Goal: Transaction & Acquisition: Purchase product/service

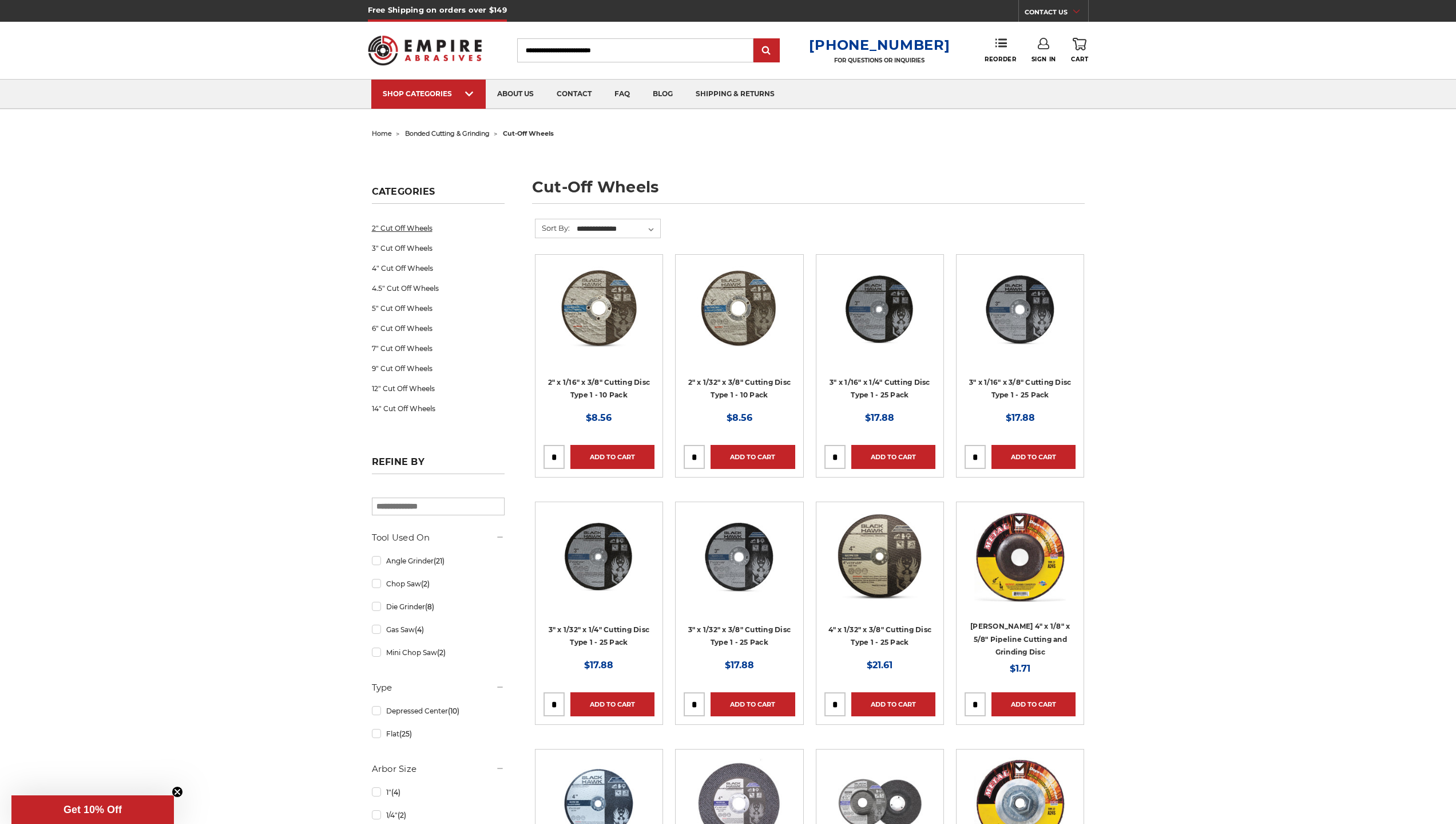
click at [400, 229] on link "2" Cut Off Wheels" at bounding box center [439, 227] width 133 height 20
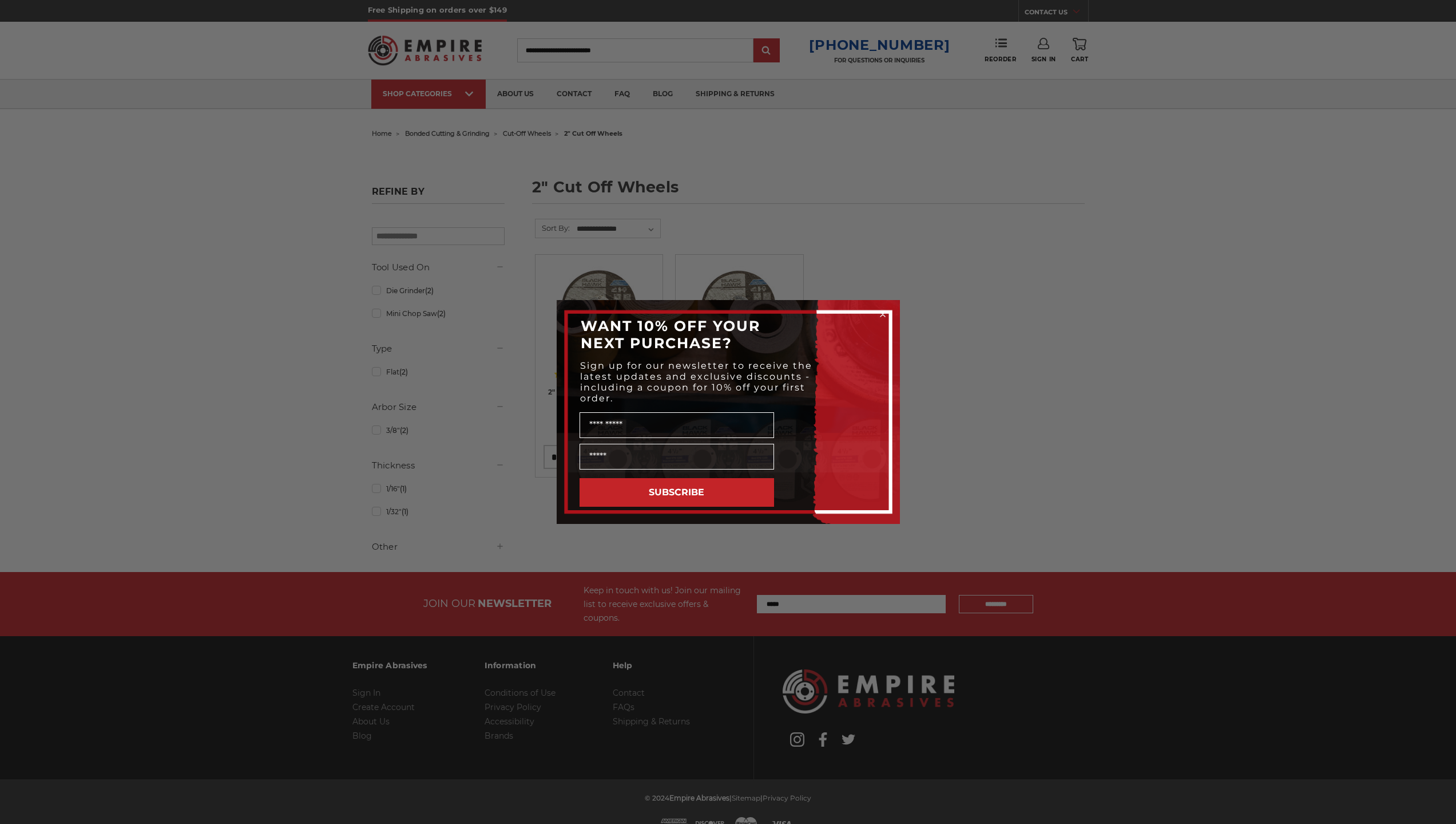
click at [881, 314] on circle "Close dialog" at bounding box center [883, 315] width 11 height 11
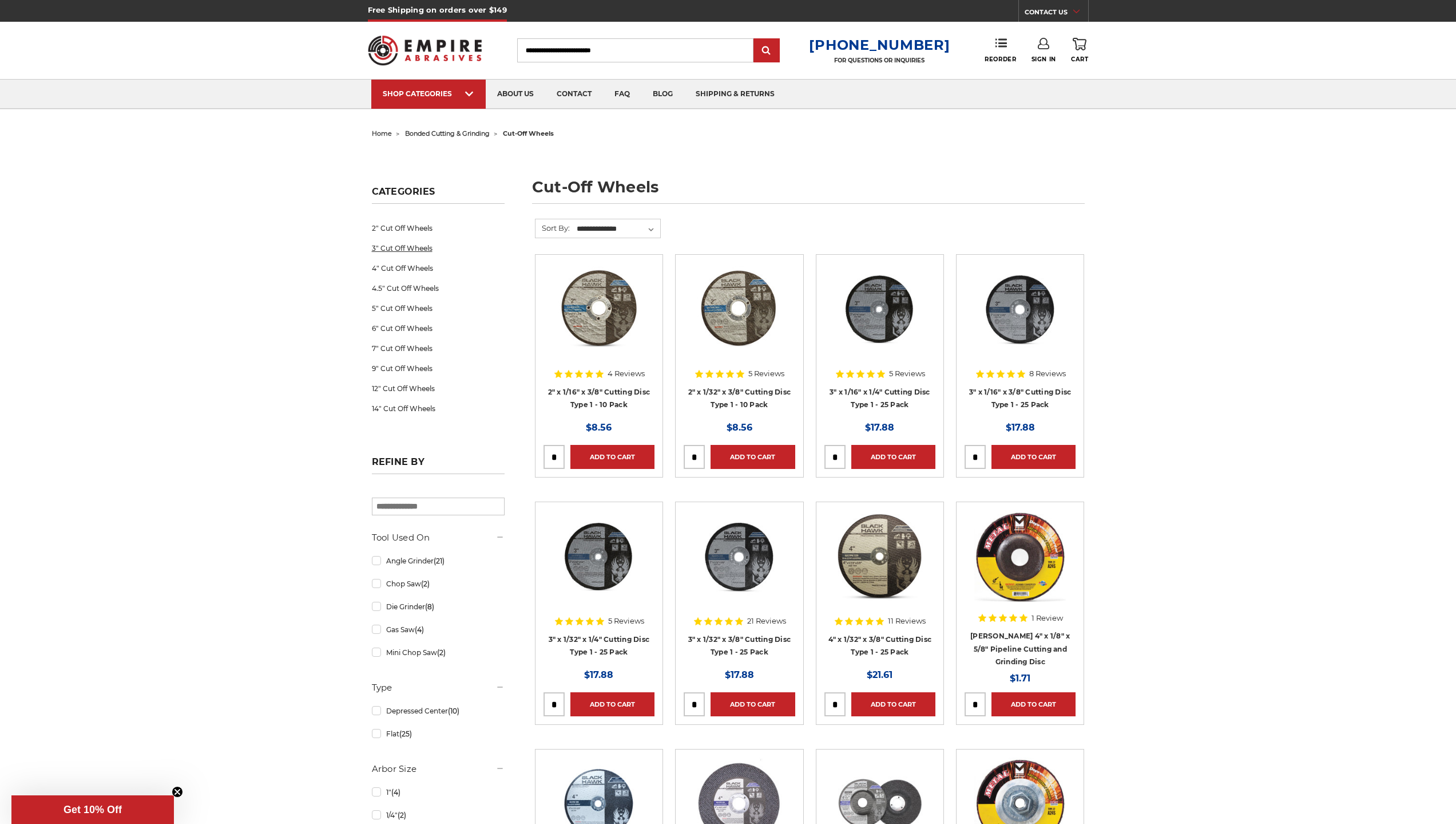
click at [428, 242] on link "3" Cut Off Wheels" at bounding box center [439, 247] width 133 height 20
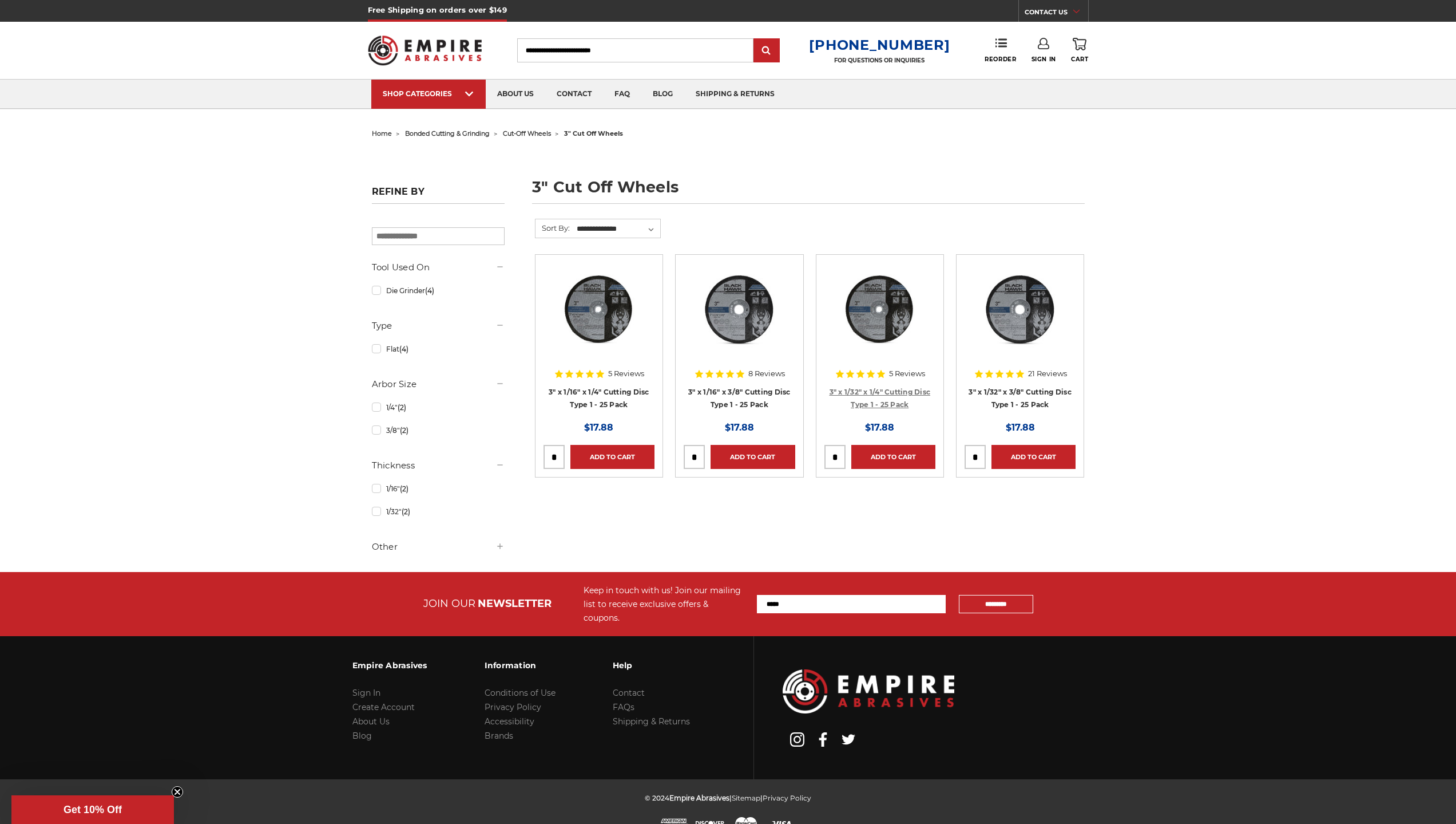
click at [885, 388] on link "3" x 1/32" x 1/4" Cutting Disc Type 1 - 25 Pack" at bounding box center [880, 398] width 102 height 22
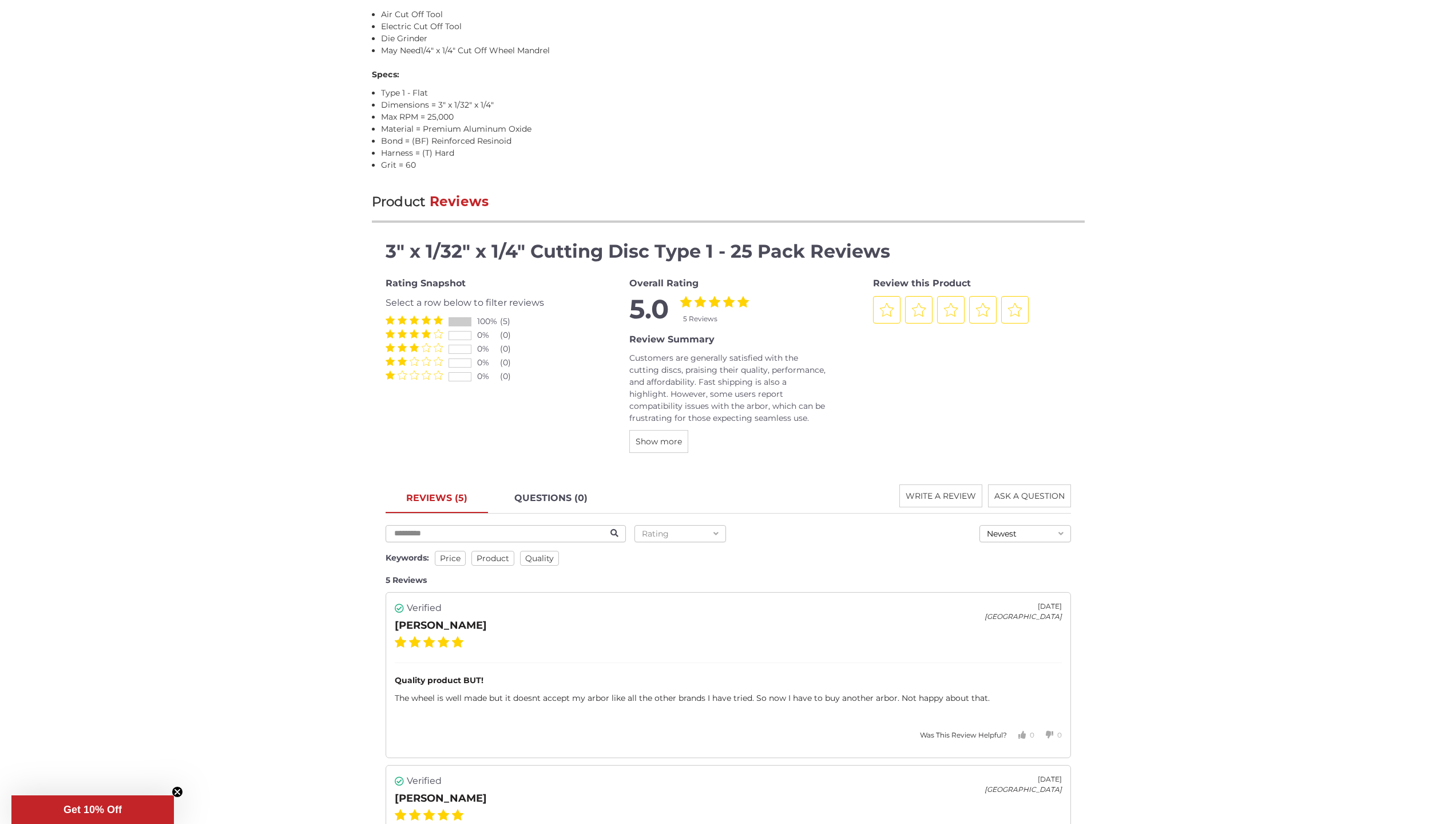
scroll to position [1087, 0]
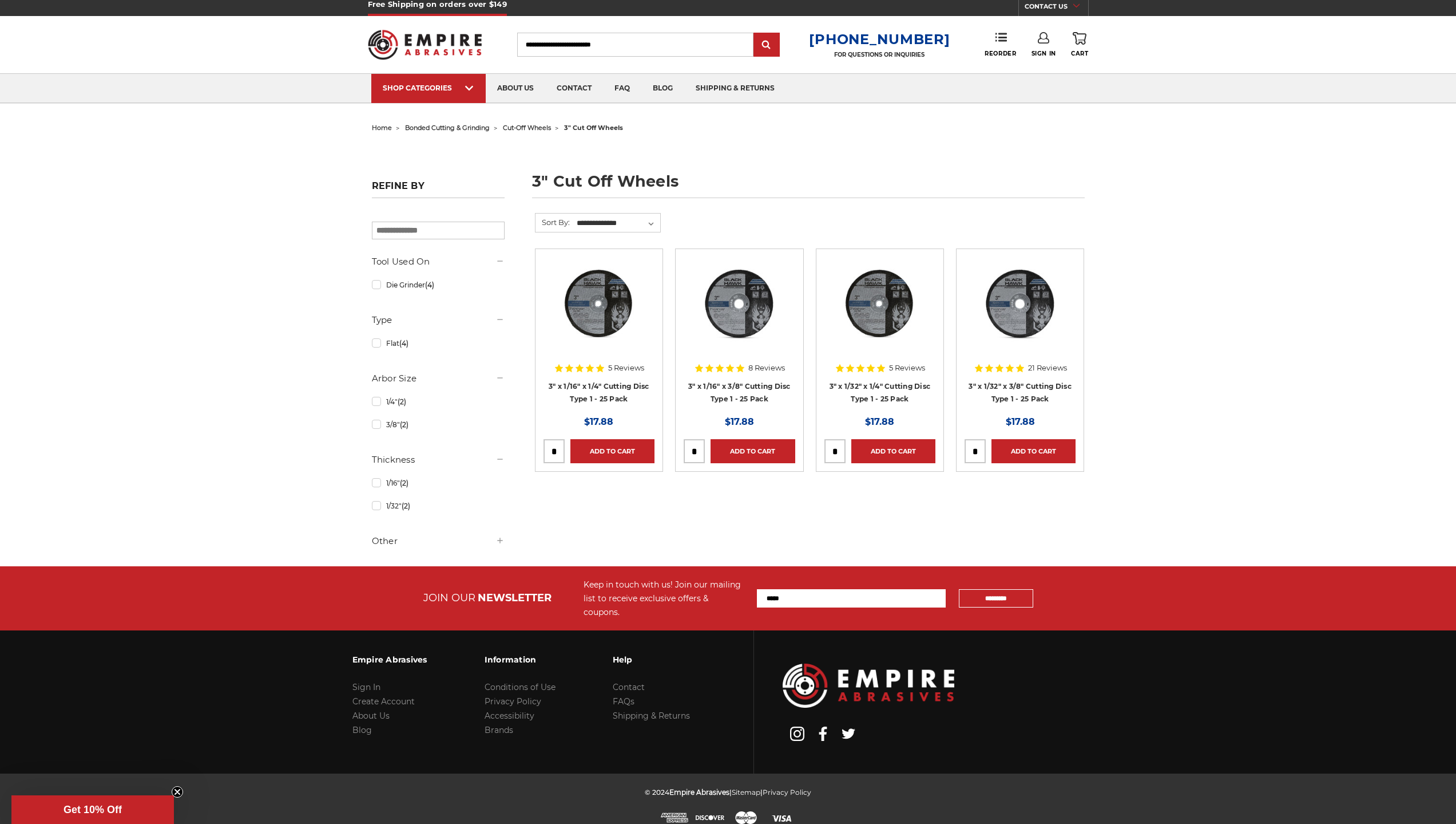
scroll to position [7, 0]
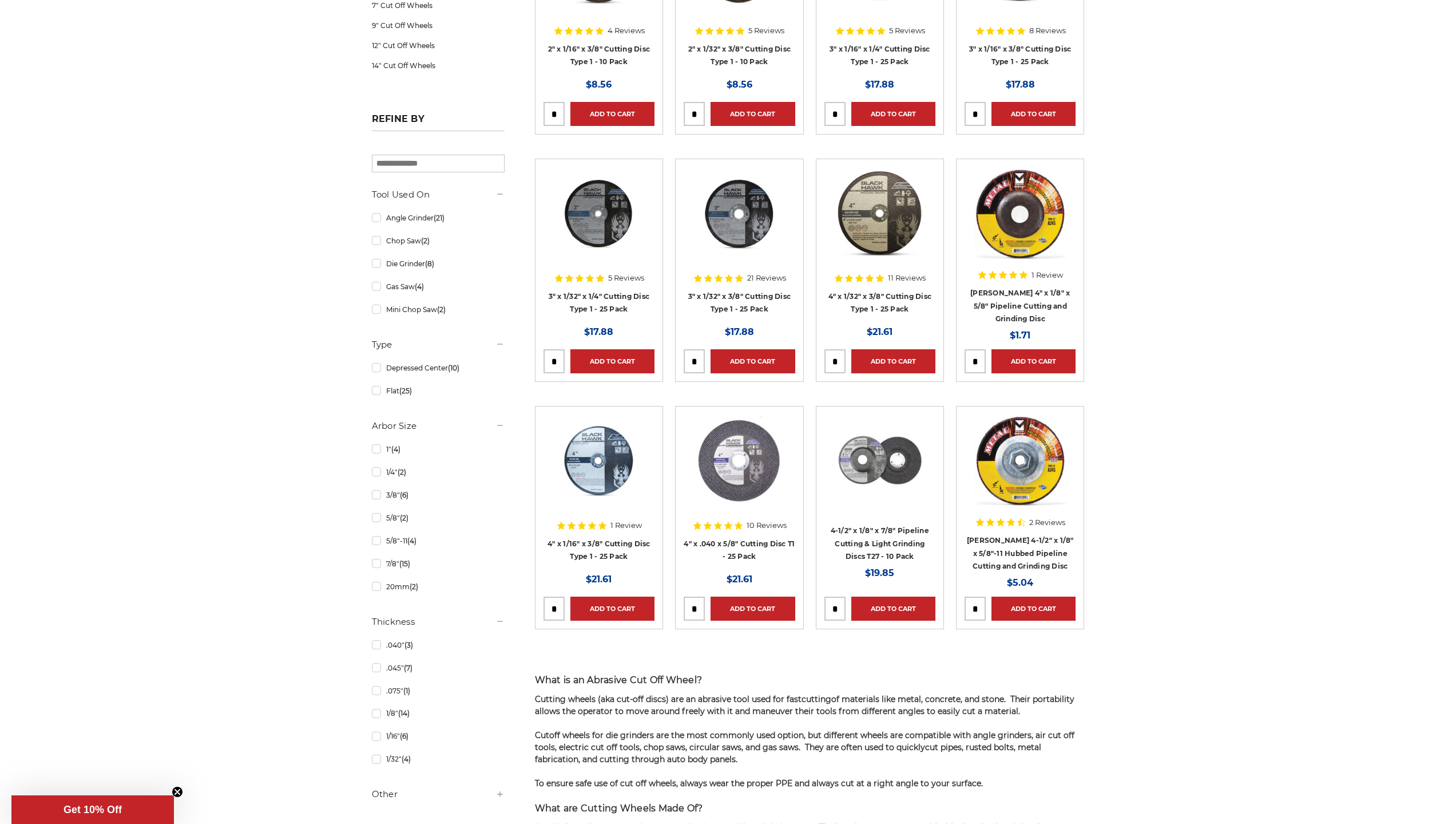
scroll to position [324, 0]
